Goal: Transaction & Acquisition: Book appointment/travel/reservation

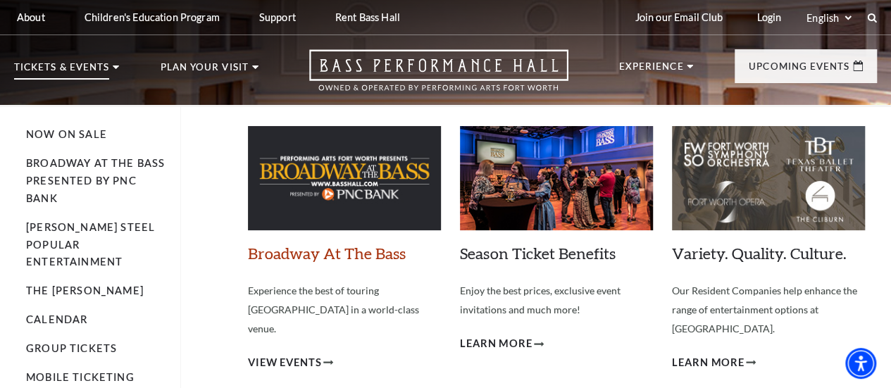
click at [316, 256] on link "Broadway At The Bass" at bounding box center [327, 253] width 158 height 19
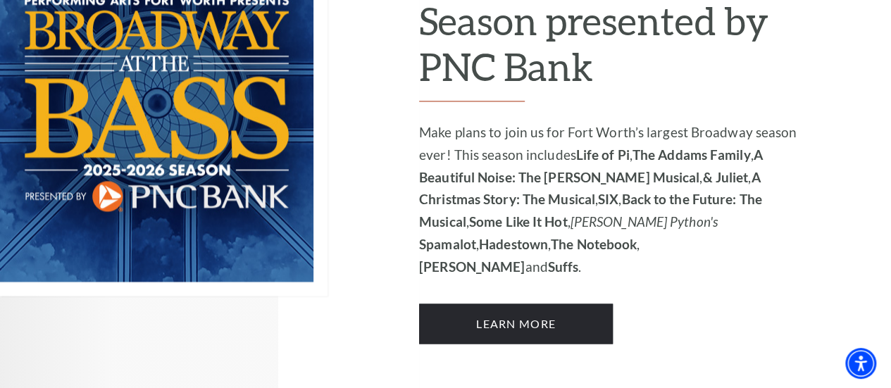
scroll to position [1198, 0]
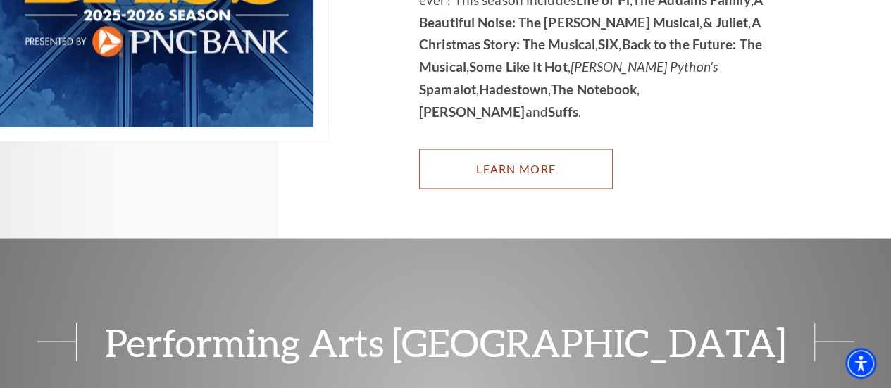
click at [525, 149] on link "Learn More" at bounding box center [516, 168] width 194 height 39
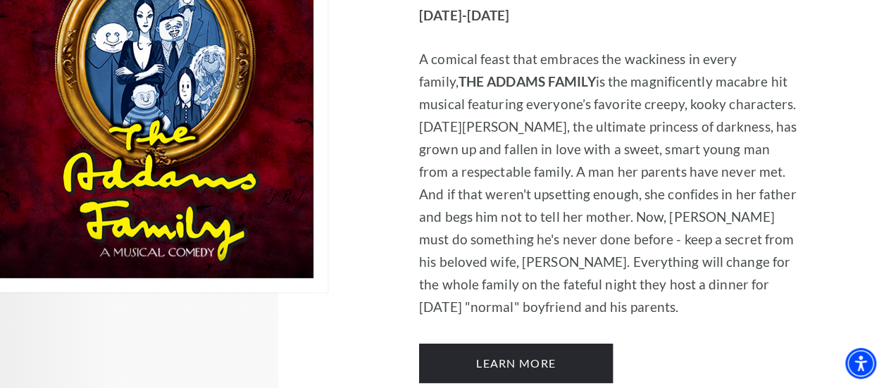
scroll to position [2607, 0]
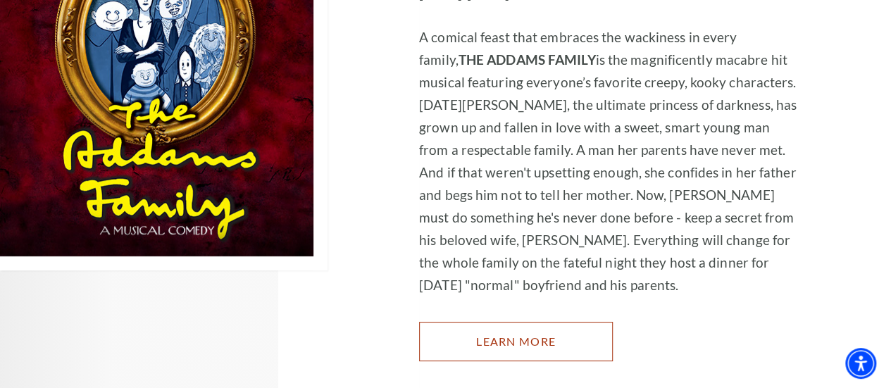
click at [543, 342] on link "Learn More" at bounding box center [516, 341] width 194 height 39
